Goal: Information Seeking & Learning: Learn about a topic

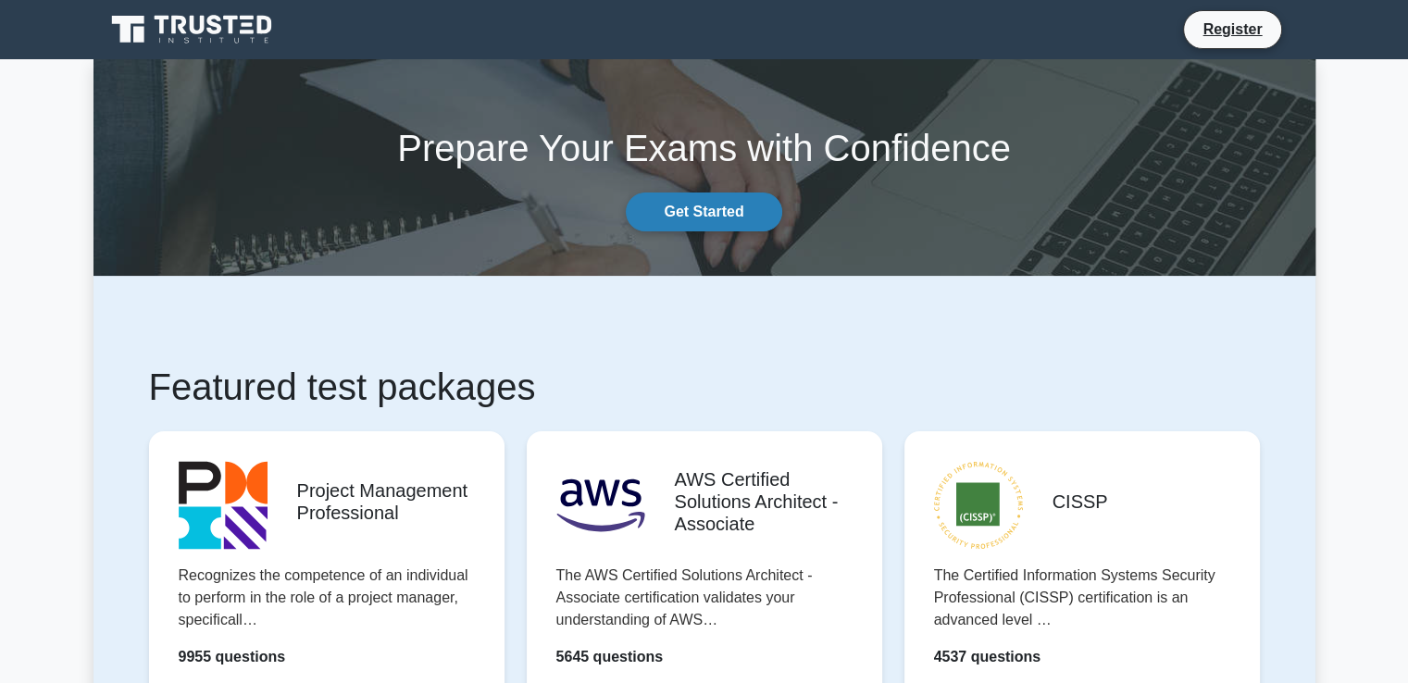
click at [665, 214] on link "Get Started" at bounding box center [703, 212] width 155 height 39
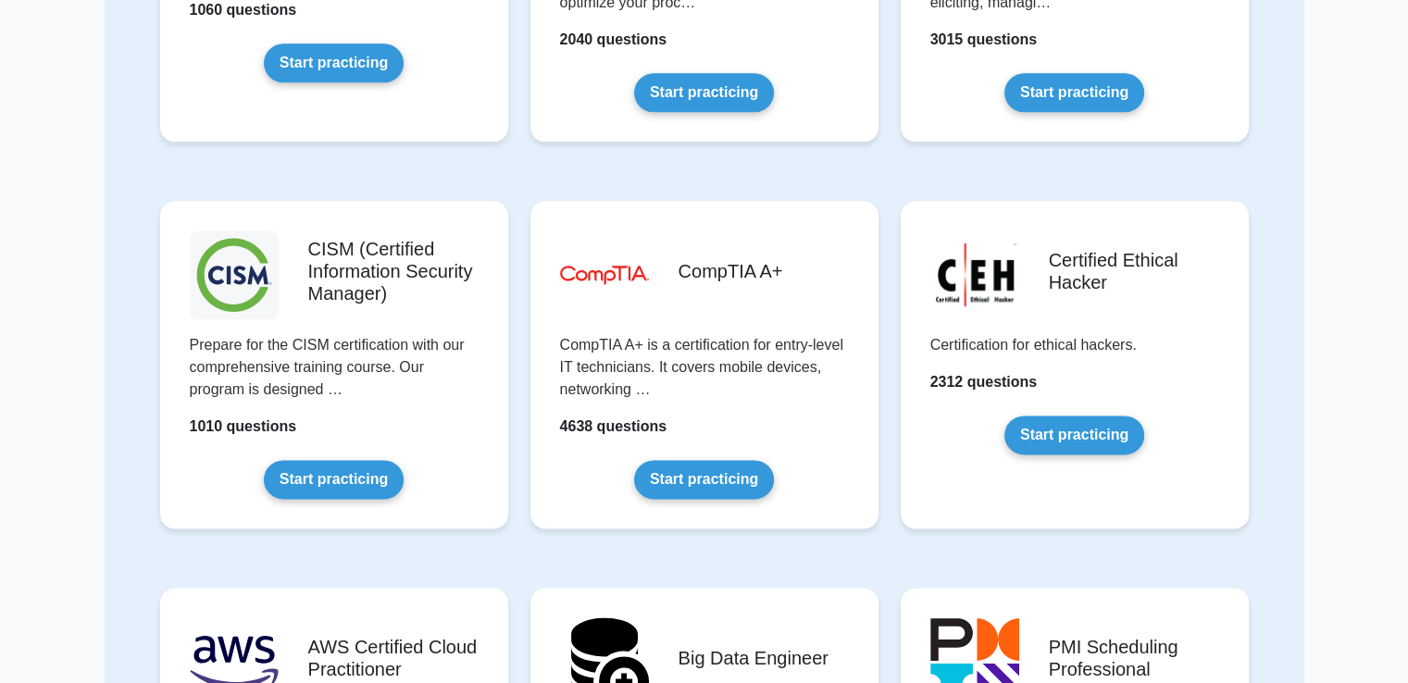
scroll to position [2456, 0]
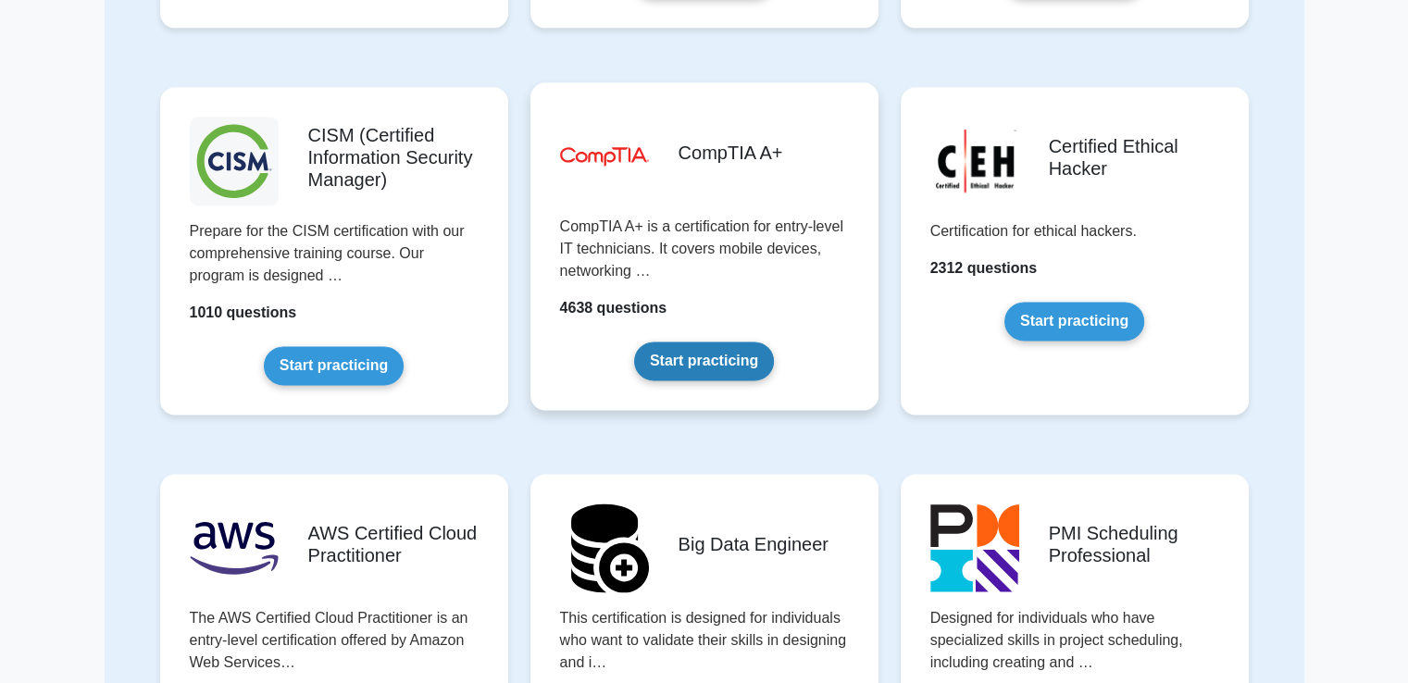
click at [722, 367] on link "Start practicing" at bounding box center [704, 361] width 140 height 39
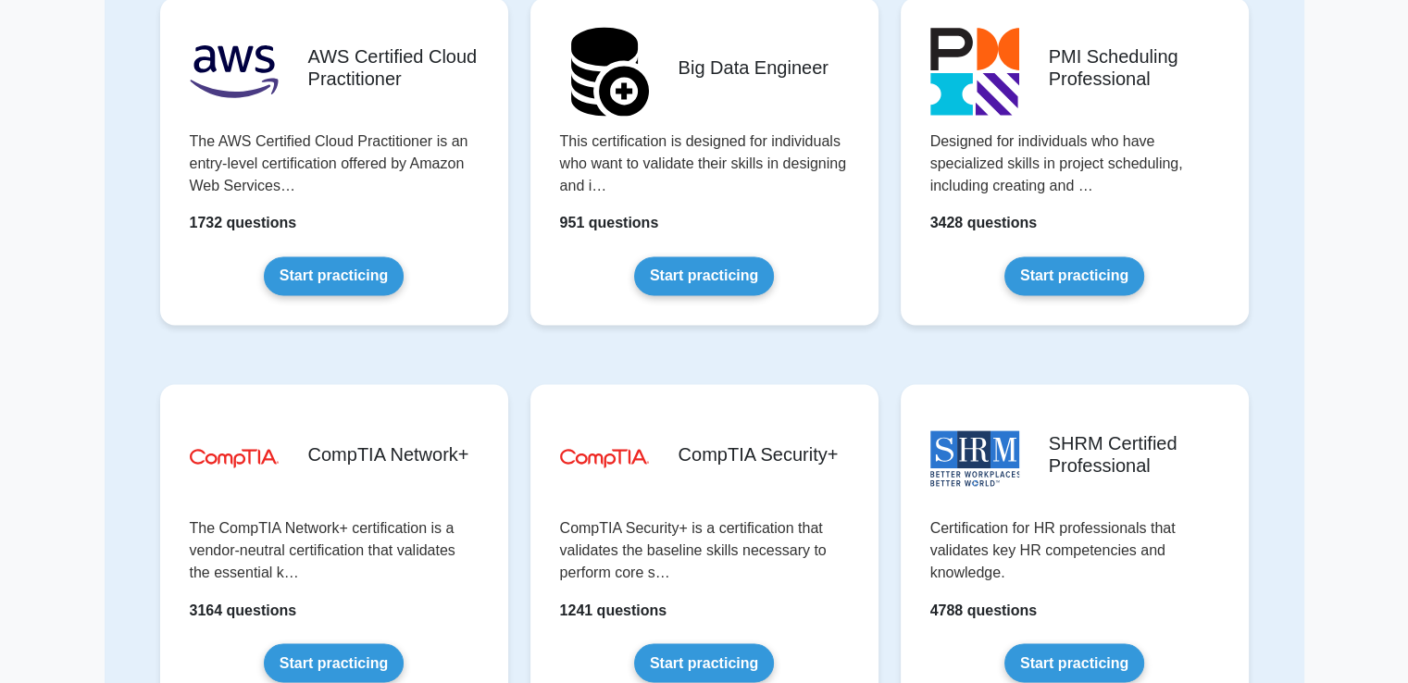
scroll to position [3350, 0]
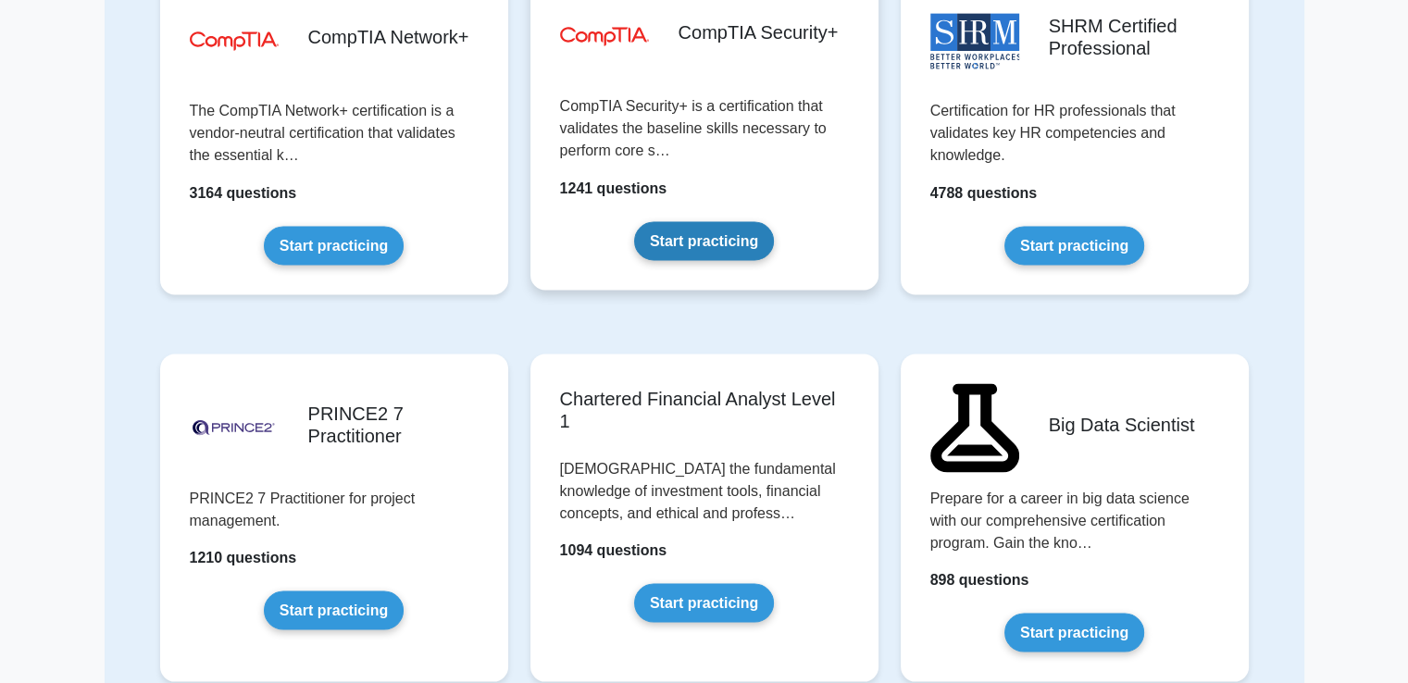
click at [689, 234] on link "Start practicing" at bounding box center [704, 240] width 140 height 39
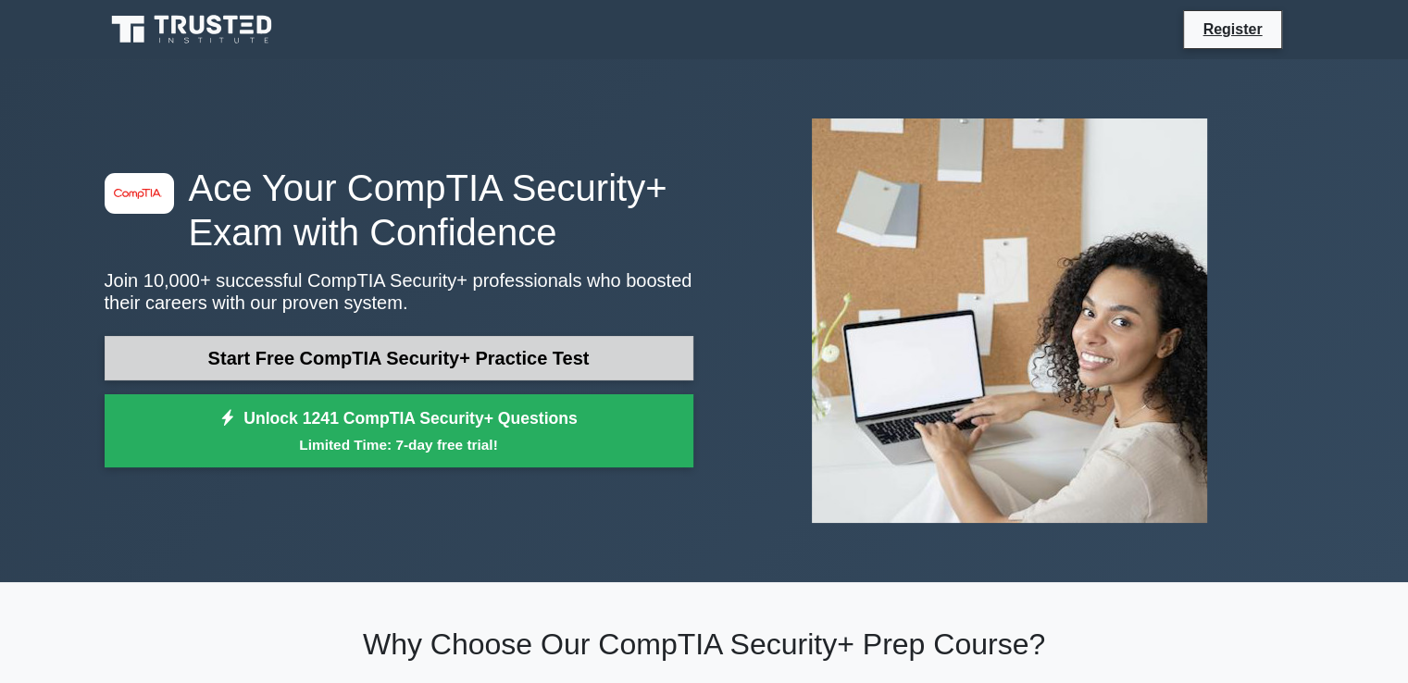
click at [625, 353] on link "Start Free CompTIA Security+ Practice Test" at bounding box center [399, 358] width 589 height 44
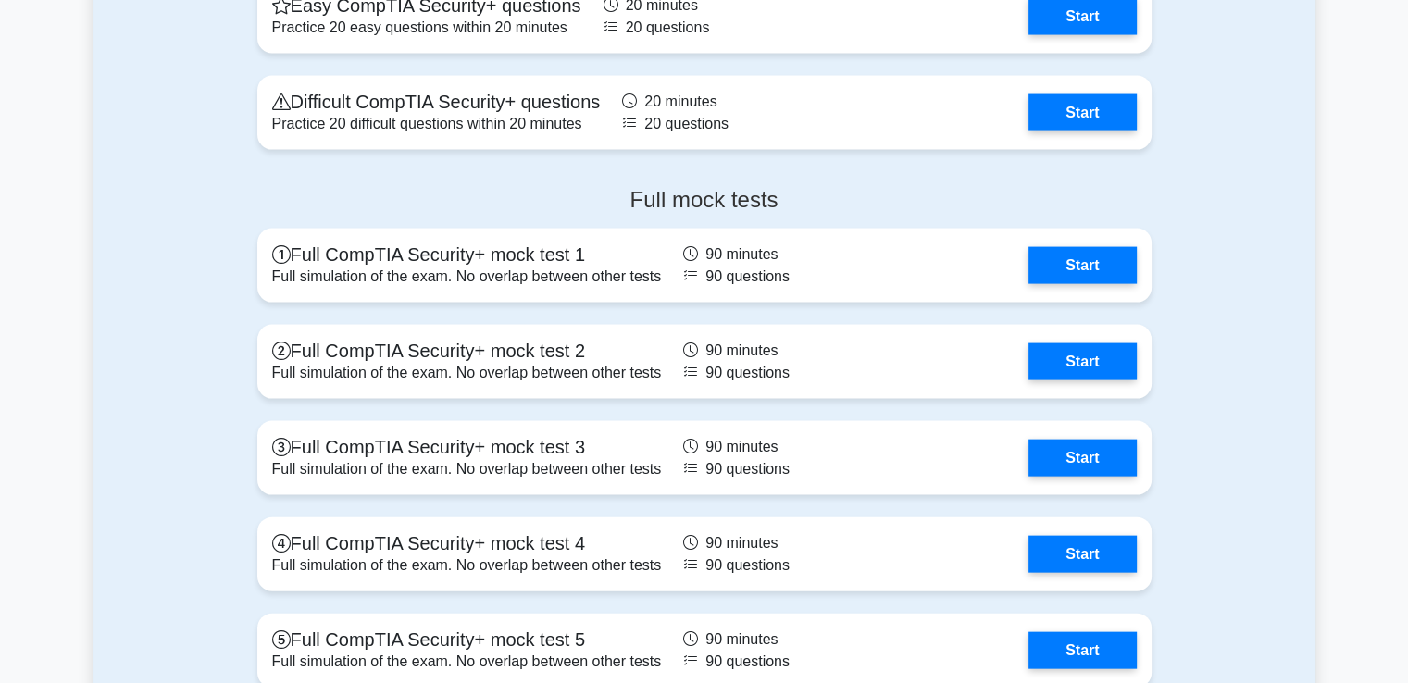
scroll to position [3947, 0]
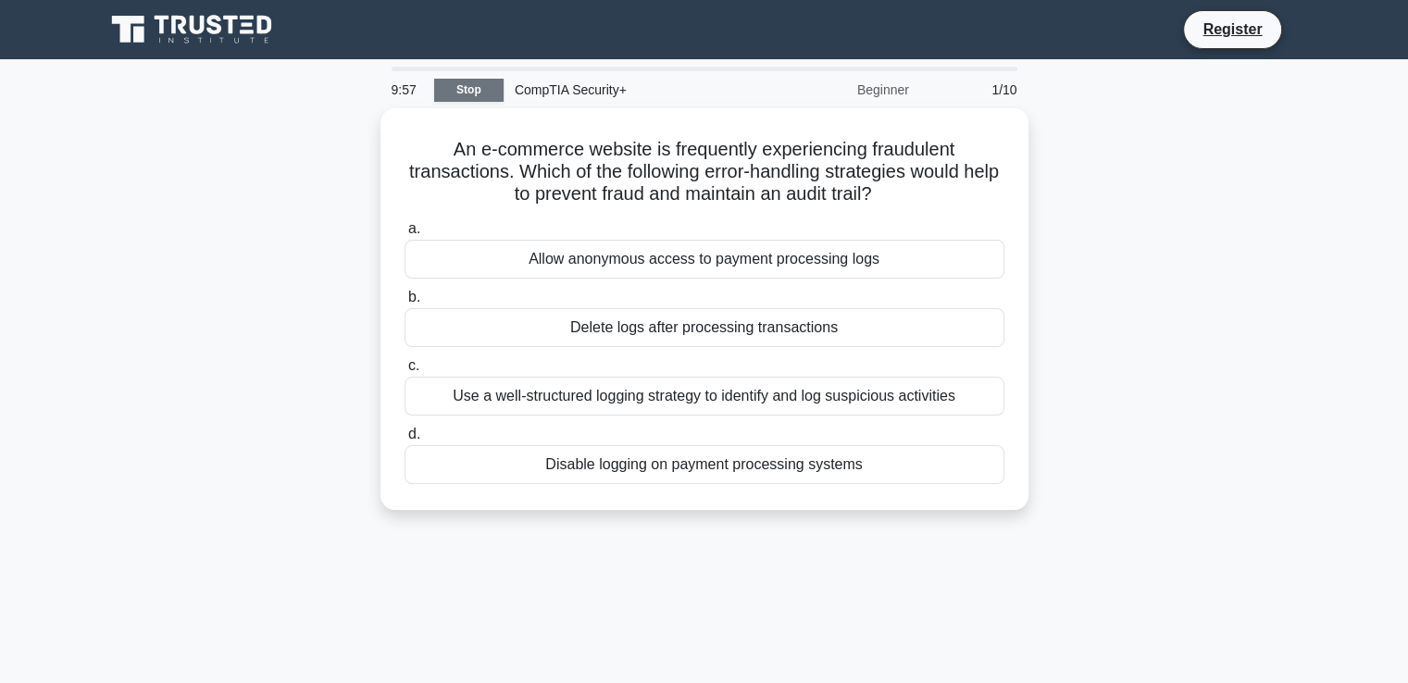
click at [491, 88] on link "Stop" at bounding box center [468, 90] width 69 height 23
